Goal: Navigation & Orientation: Go to known website

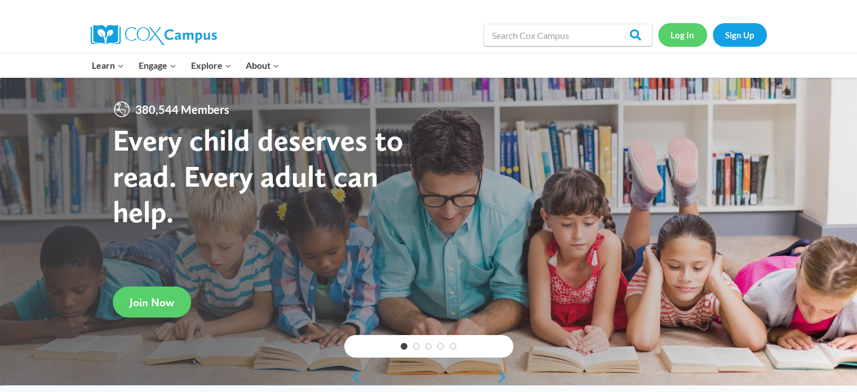
click at [688, 39] on link "Log In" at bounding box center [682, 34] width 49 height 23
click at [692, 34] on link "Log In" at bounding box center [682, 34] width 49 height 23
